Goal: Manage account settings

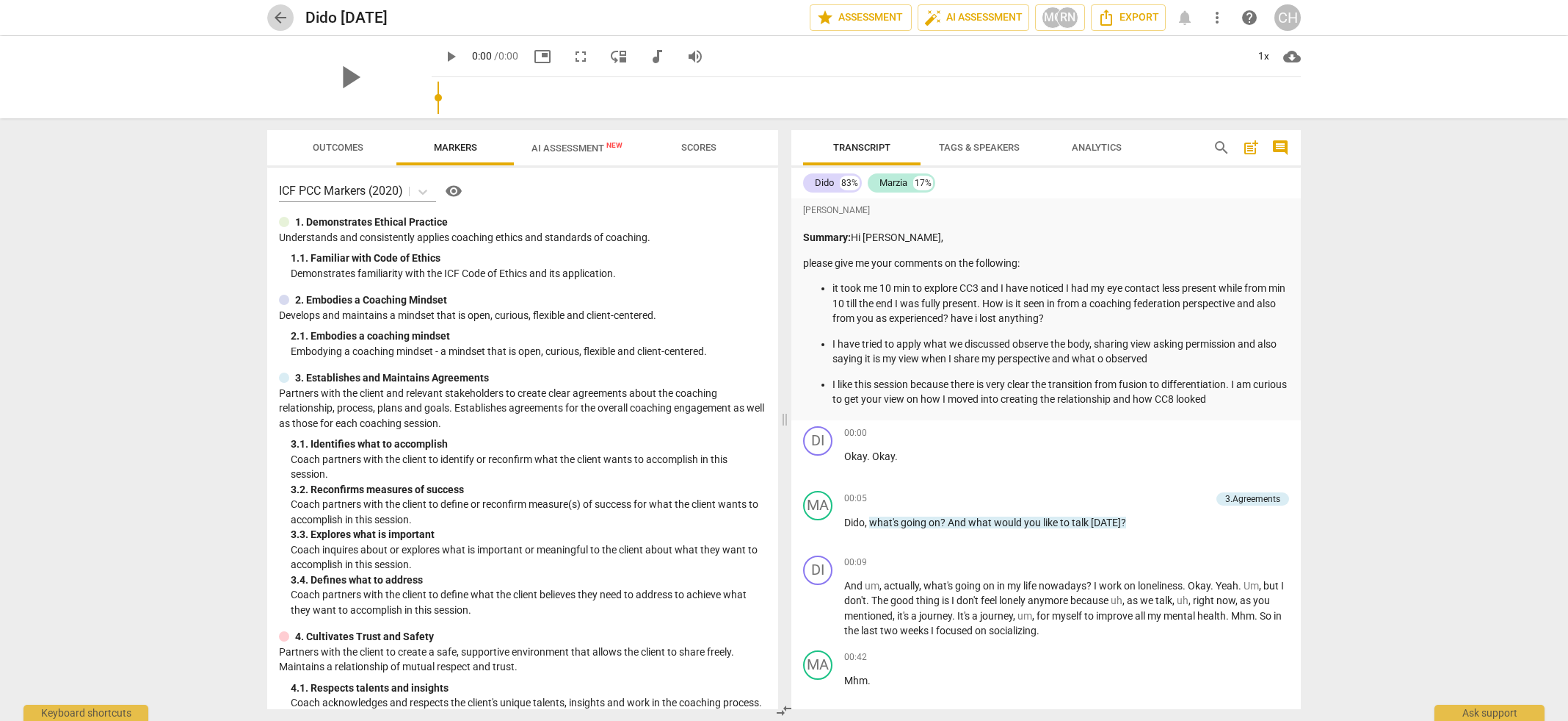
click at [282, 19] on span "arrow_back" at bounding box center [280, 17] width 18 height 18
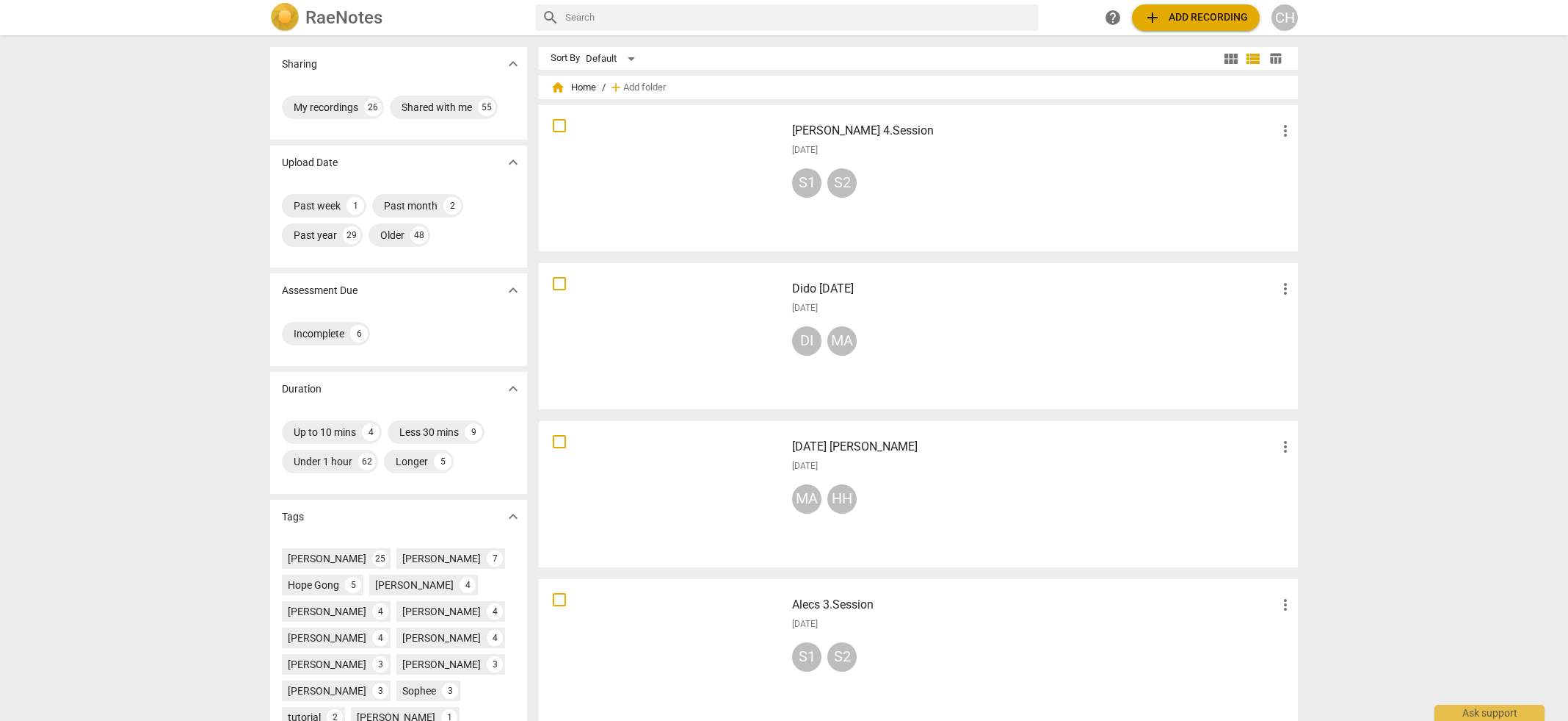
click at [666, 349] on div at bounding box center [662, 336] width 237 height 136
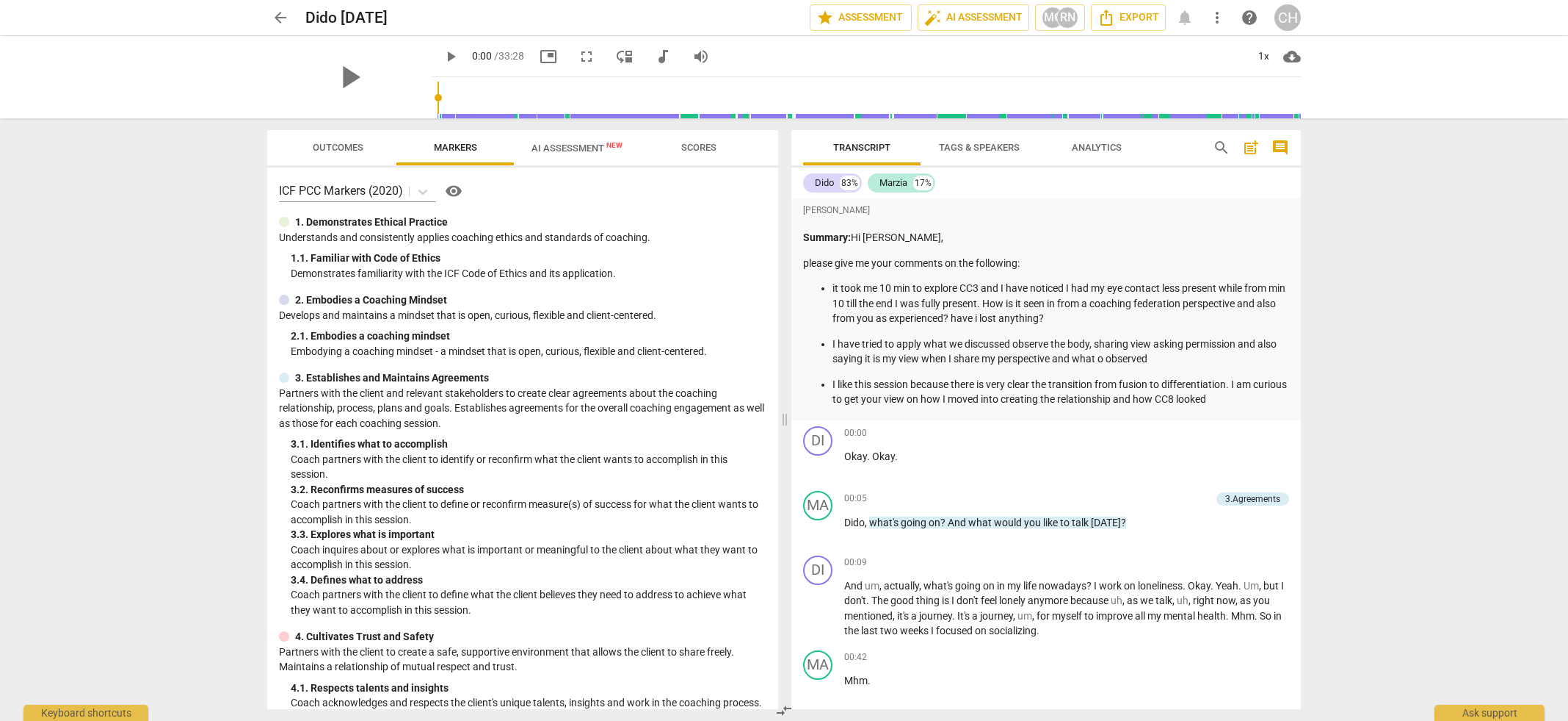
click at [1198, 356] on p "I have tried to apply what we discussed observe the body, sharing view asking p…" at bounding box center [1061, 351] width 457 height 30
click at [1084, 285] on p "it took me 10 min to explore CC3 and I have noticed I had my eye contact less p…" at bounding box center [1061, 303] width 457 height 45
click at [341, 76] on span "play_arrow" at bounding box center [349, 77] width 38 height 38
click at [1014, 279] on div "Summary: Hi Carol, please give me your comments on the following: it took me 10…" at bounding box center [1046, 318] width 486 height 177
type input "27"
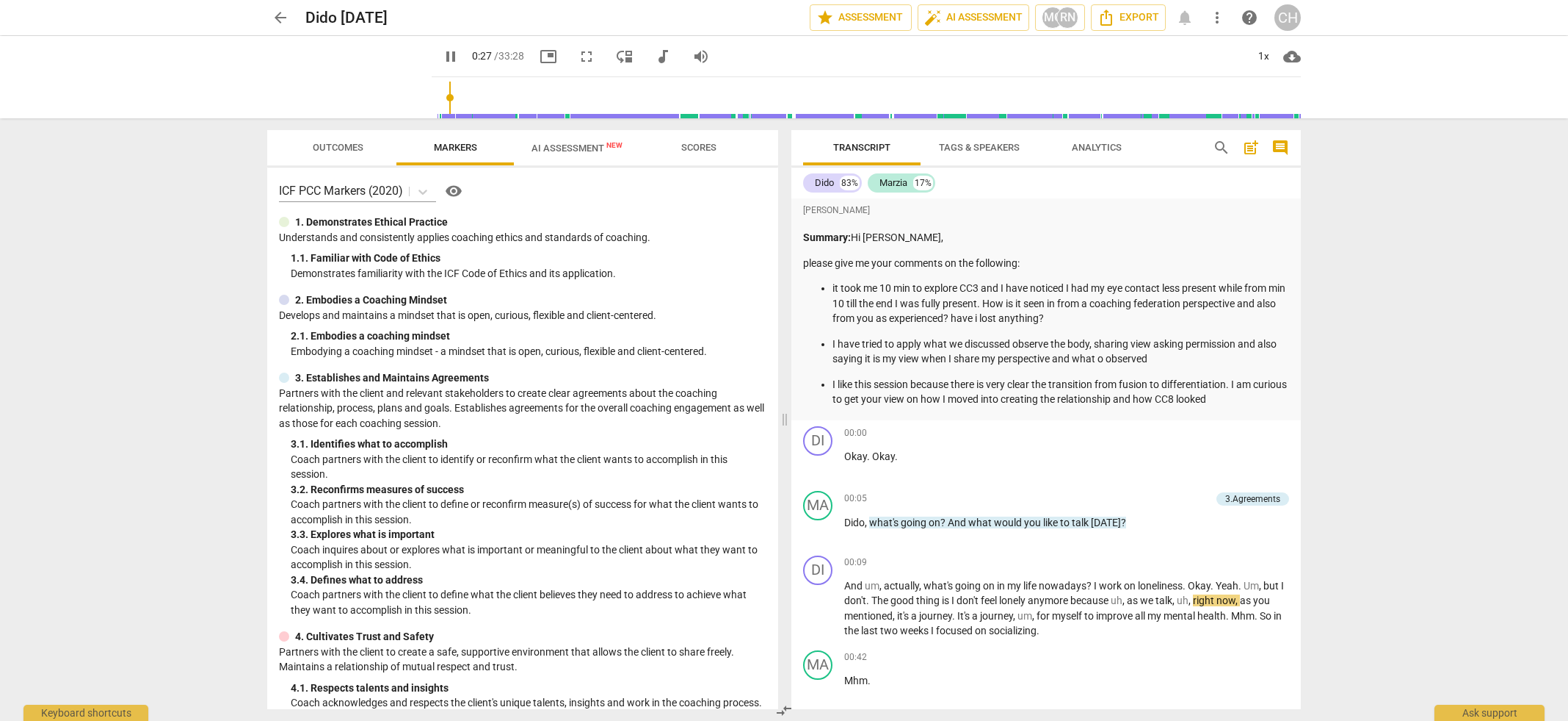
click at [283, 20] on span "arrow_back" at bounding box center [280, 17] width 18 height 18
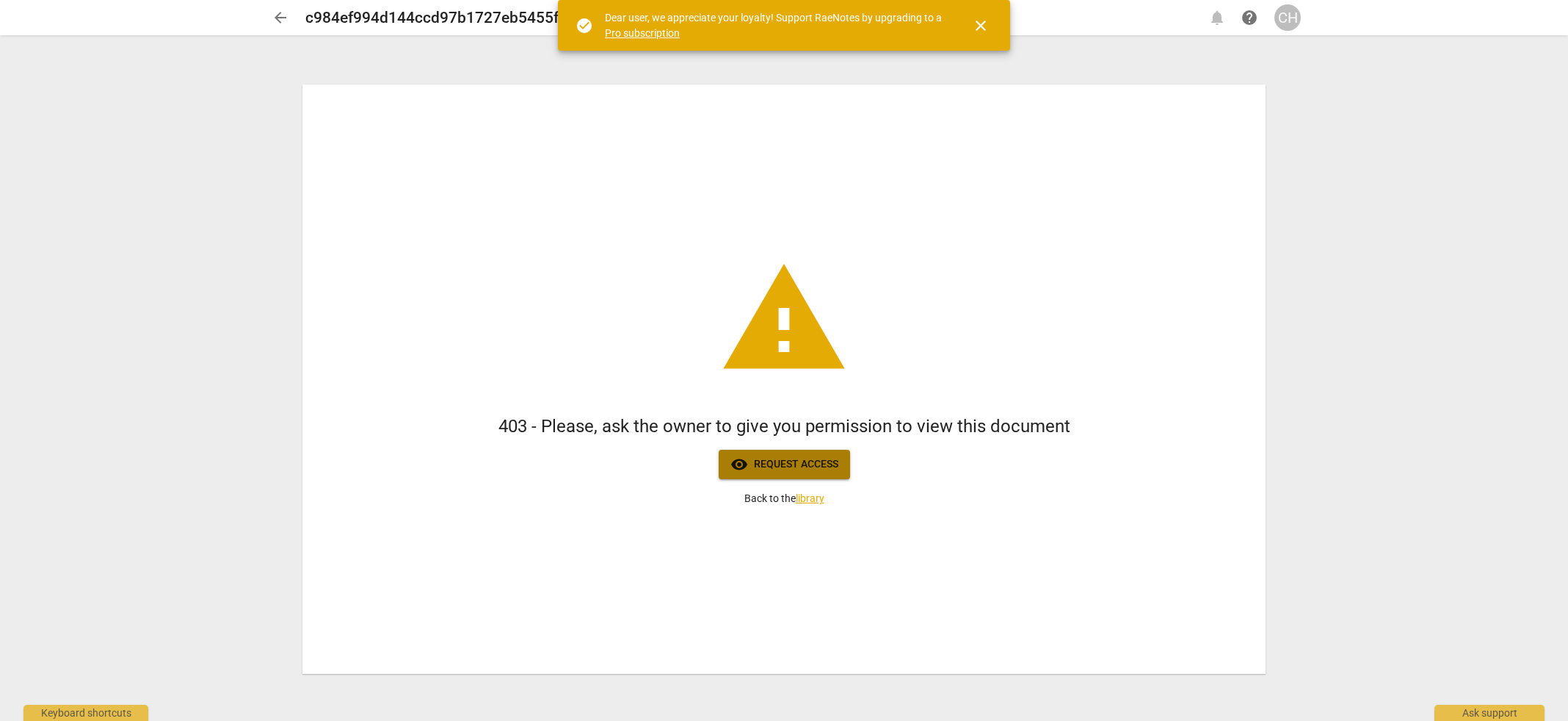
click at [793, 471] on span "visibility Request access" at bounding box center [784, 464] width 108 height 18
click at [773, 470] on span "visibility Request access" at bounding box center [784, 464] width 108 height 18
click at [812, 501] on link "library" at bounding box center [810, 498] width 29 height 12
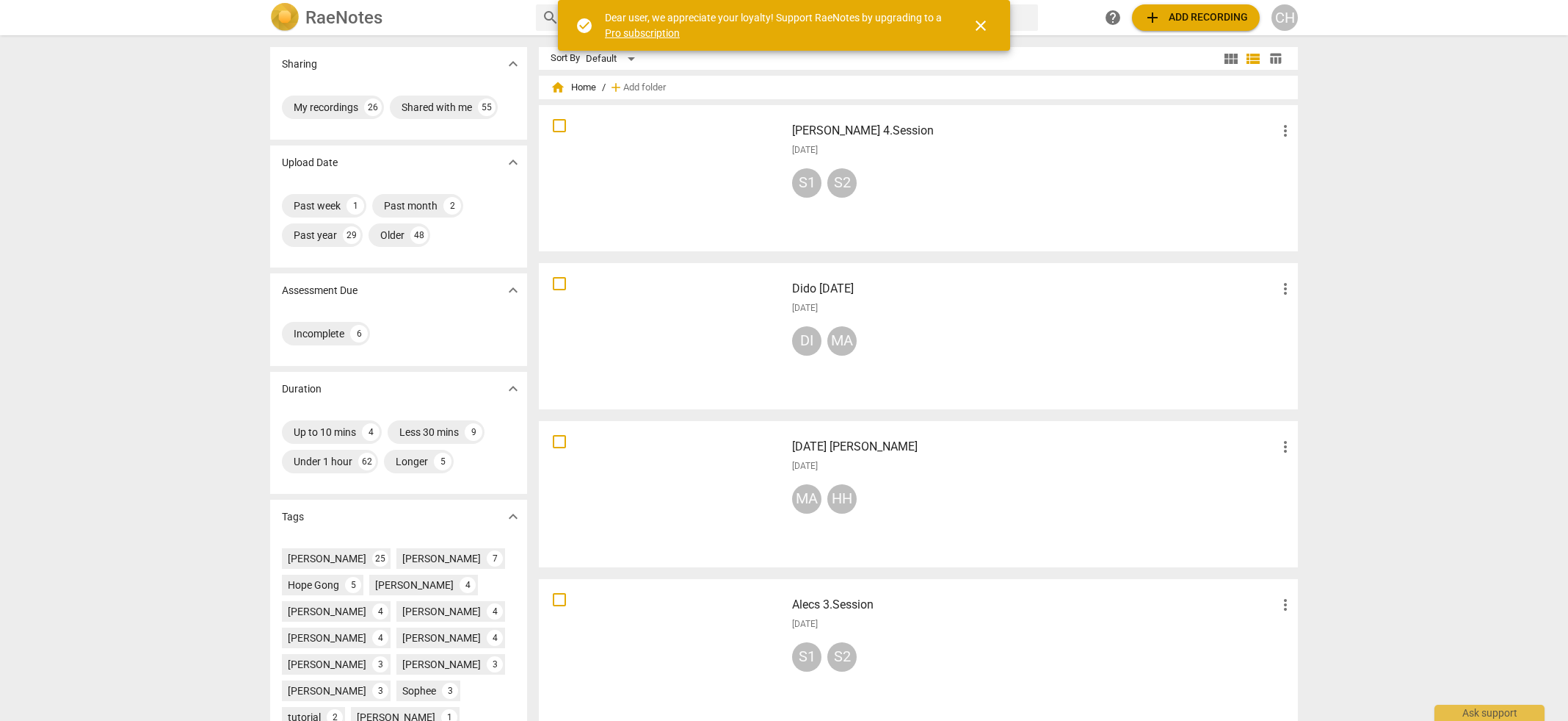
click at [413, 86] on div "My recordings 26 Shared with me 55" at bounding box center [398, 110] width 257 height 58
click at [1287, 21] on div "CH" at bounding box center [1285, 18] width 26 height 26
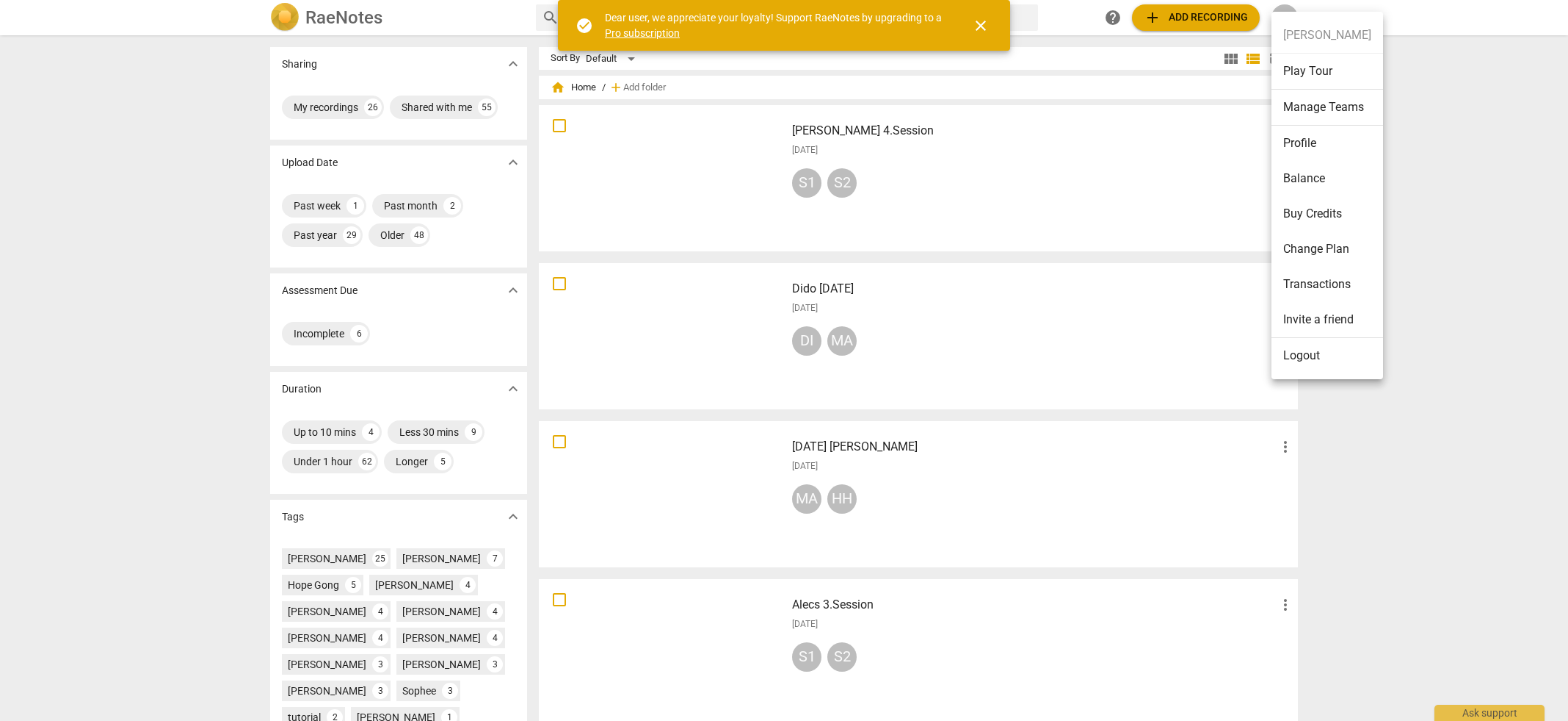
click at [1296, 136] on li "Profile" at bounding box center [1327, 142] width 111 height 35
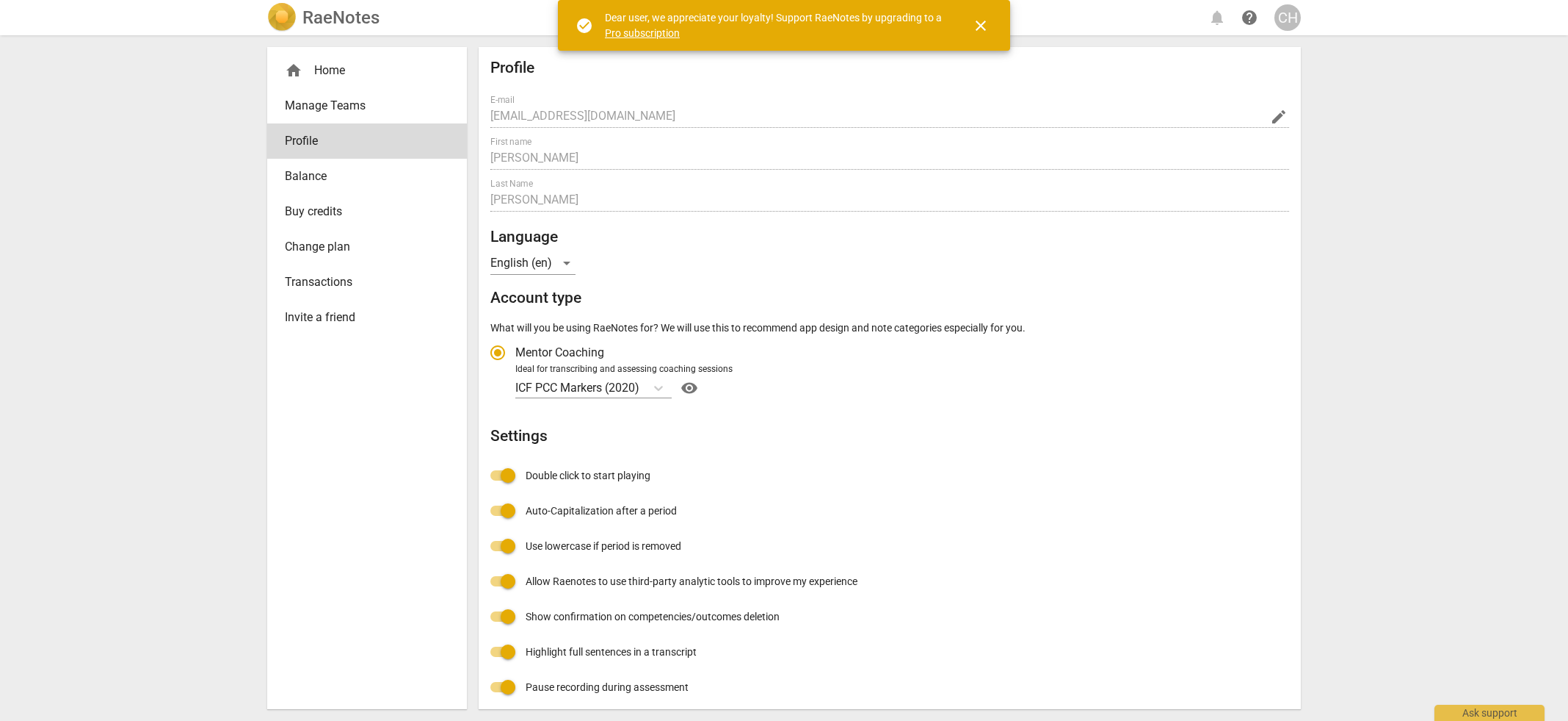
radio input "false"
